Goal: Navigation & Orientation: Understand site structure

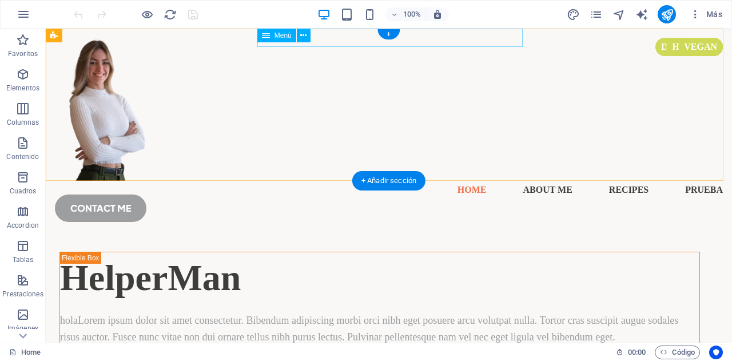
click at [355, 181] on nav "Home About Me Recipes Prueba" at bounding box center [389, 190] width 668 height 18
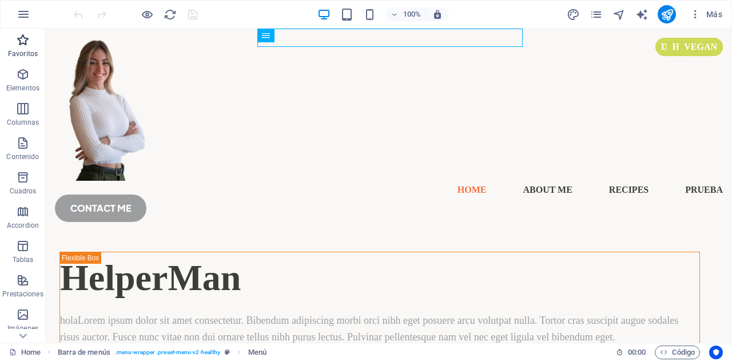
click at [25, 38] on icon "button" at bounding box center [23, 40] width 14 height 14
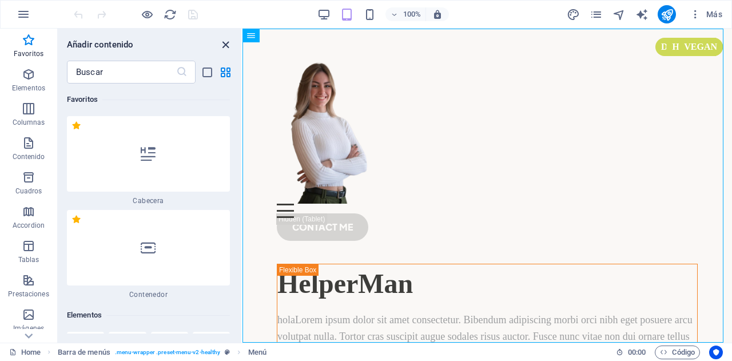
click at [225, 41] on icon "close panel" at bounding box center [225, 44] width 13 height 13
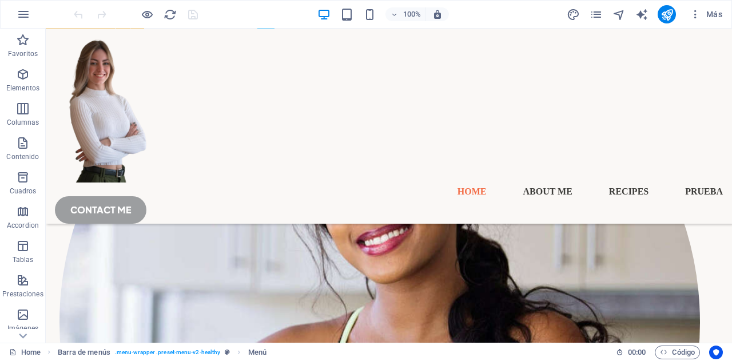
scroll to position [511, 0]
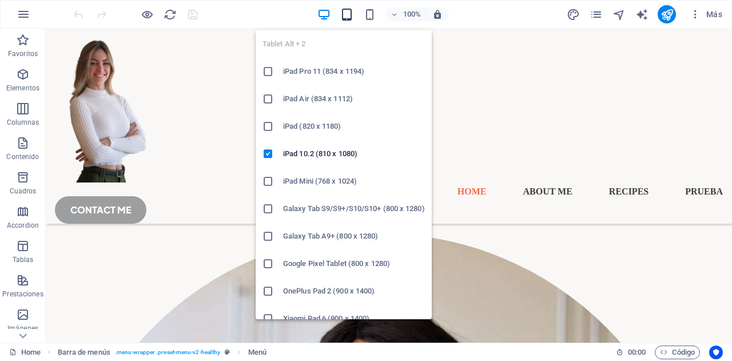
click at [342, 19] on icon "button" at bounding box center [346, 14] width 13 height 13
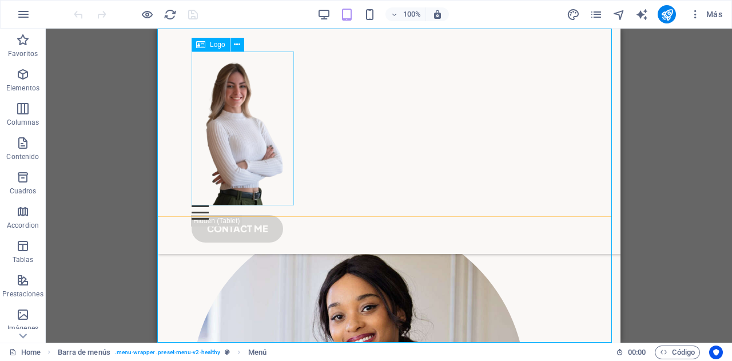
click at [204, 102] on div at bounding box center [389, 128] width 395 height 154
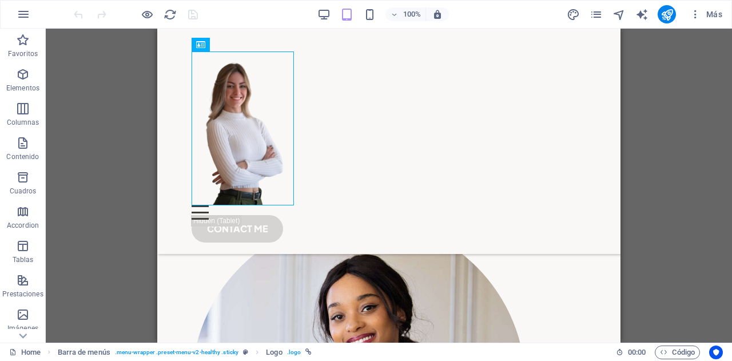
click at [366, 6] on div "100%" at bounding box center [383, 14] width 132 height 18
click at [367, 10] on icon "button" at bounding box center [369, 14] width 13 height 13
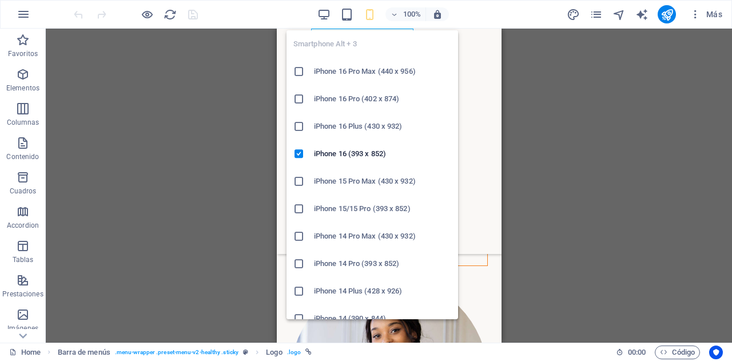
scroll to position [568, 0]
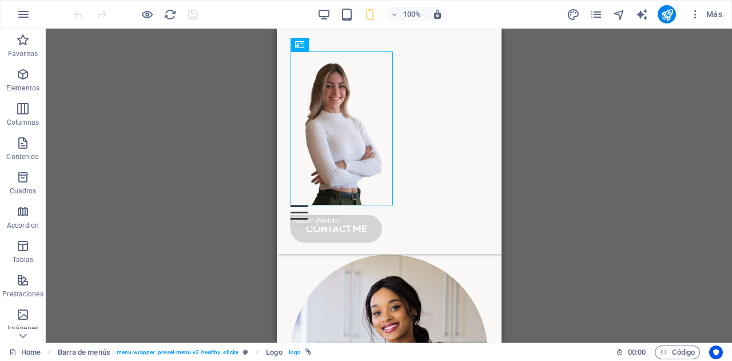
click at [184, 121] on div "Arrastra aquí para reemplazar el contenido existente. Si quieres crear un eleme…" at bounding box center [389, 186] width 686 height 314
